Goal: Navigation & Orientation: Find specific page/section

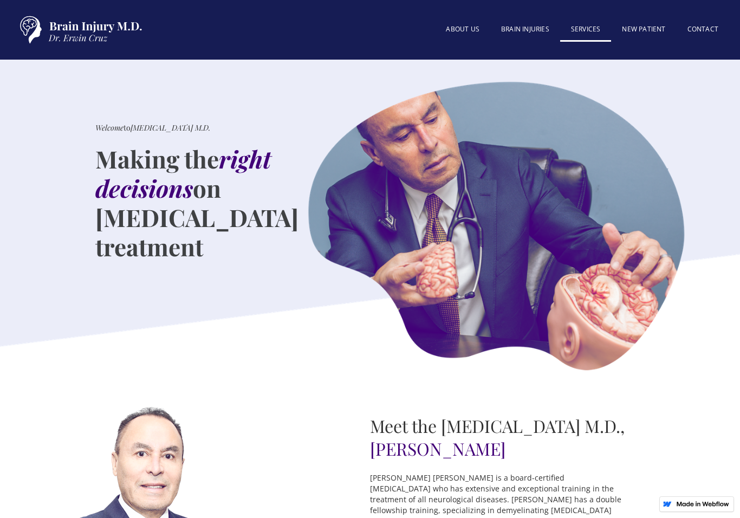
click at [590, 39] on link "SERVICES" at bounding box center [585, 29] width 51 height 23
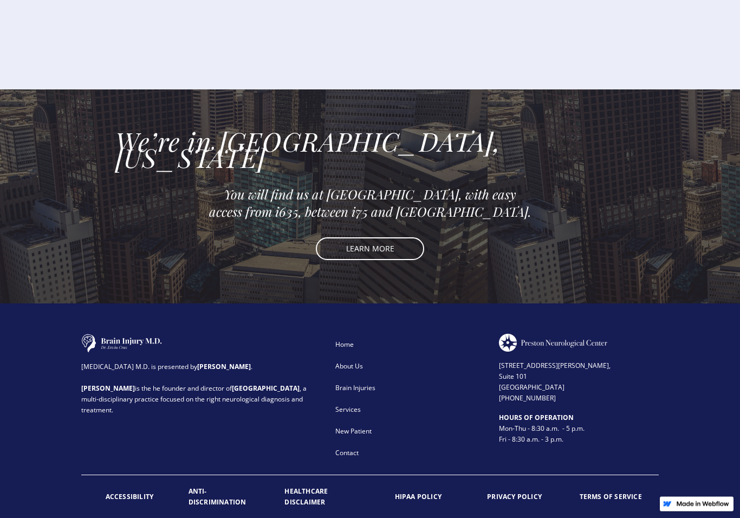
scroll to position [1658, 0]
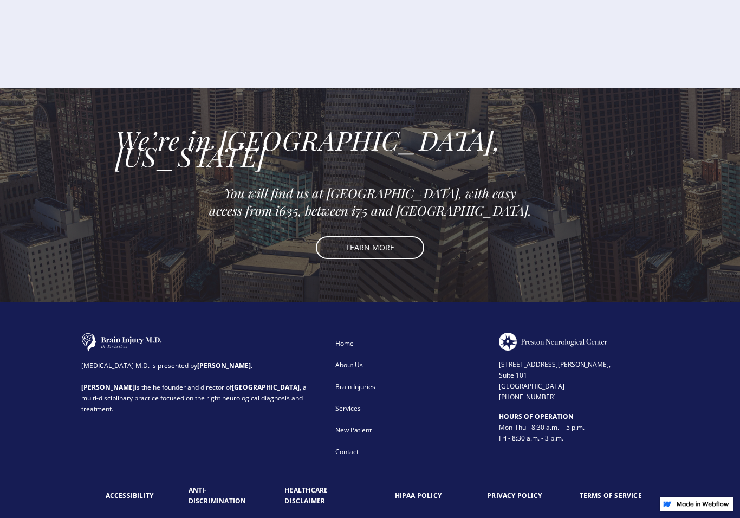
click at [358, 354] on link "About Us" at bounding box center [410, 365] width 160 height 22
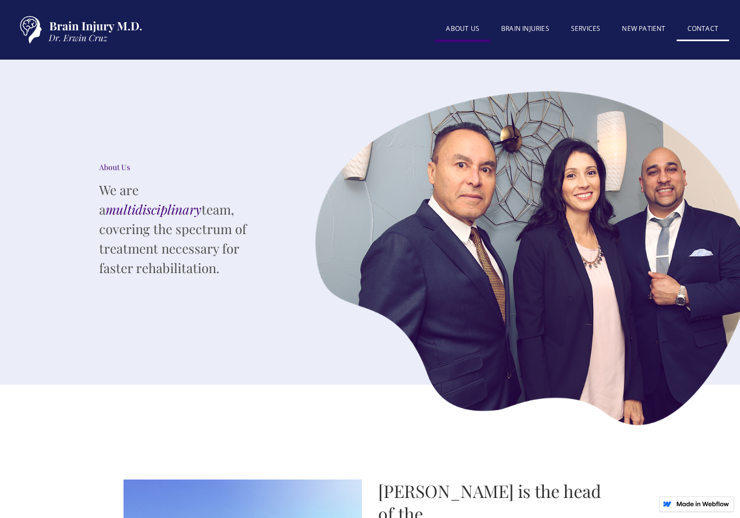
click at [705, 23] on link "Contact" at bounding box center [702, 29] width 53 height 23
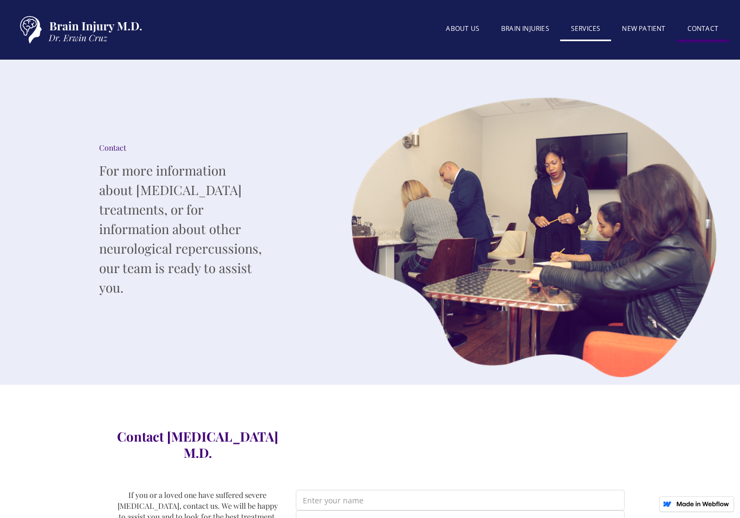
click at [593, 28] on link "SERVICES" at bounding box center [585, 29] width 51 height 23
